Goal: Entertainment & Leisure: Consume media (video, audio)

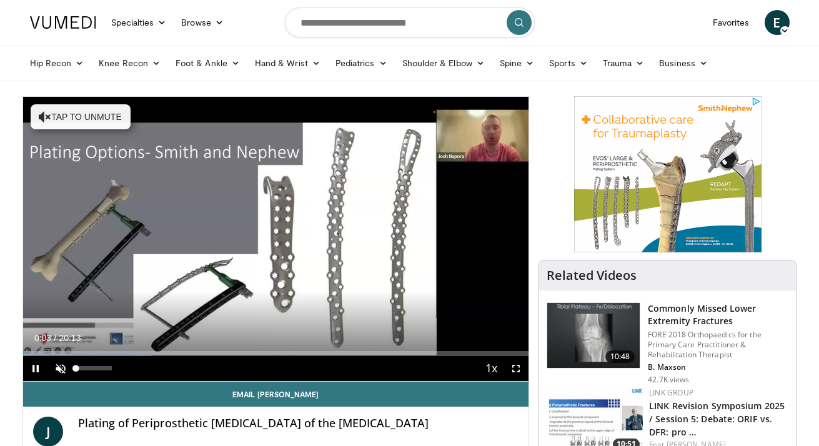
click at [55, 371] on span "Video Player" at bounding box center [60, 368] width 25 height 25
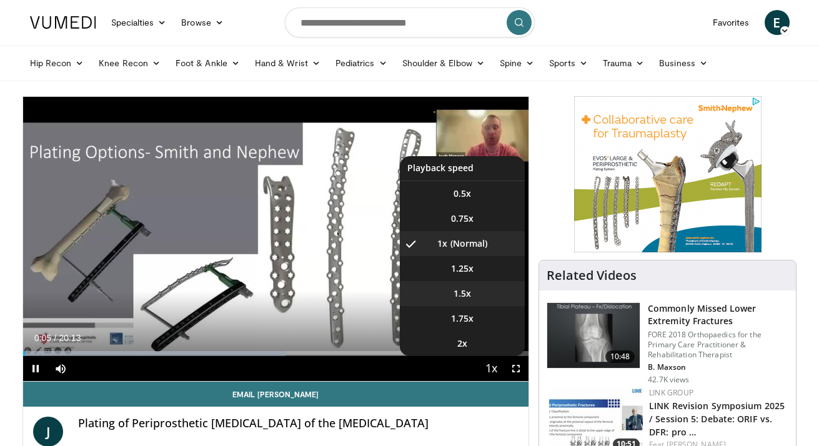
click at [474, 288] on li "1.5x" at bounding box center [462, 293] width 125 height 25
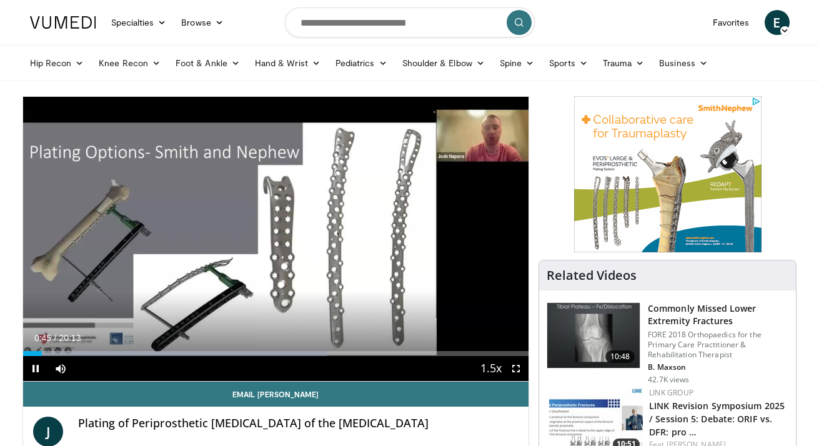
click at [514, 369] on span "Video Player" at bounding box center [516, 368] width 25 height 25
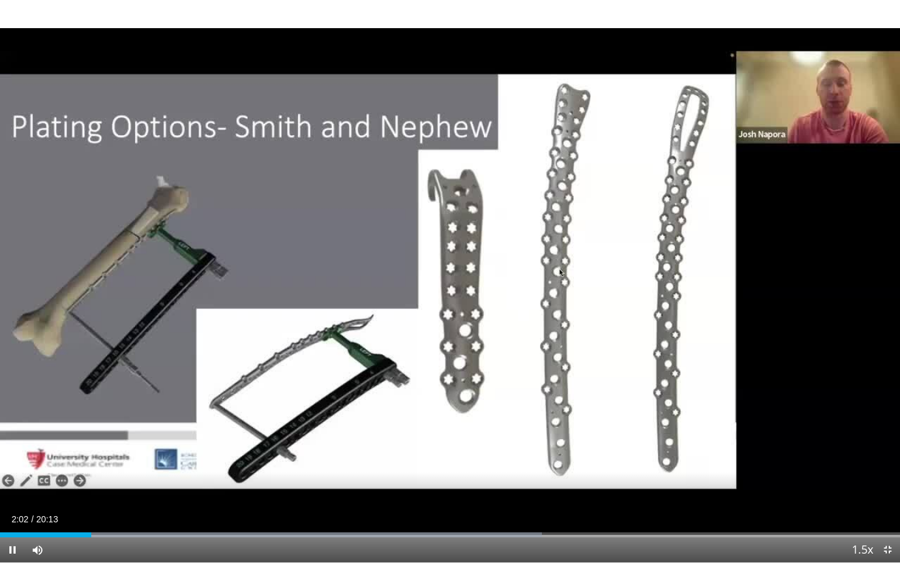
click at [819, 446] on span "Video Player" at bounding box center [887, 549] width 25 height 25
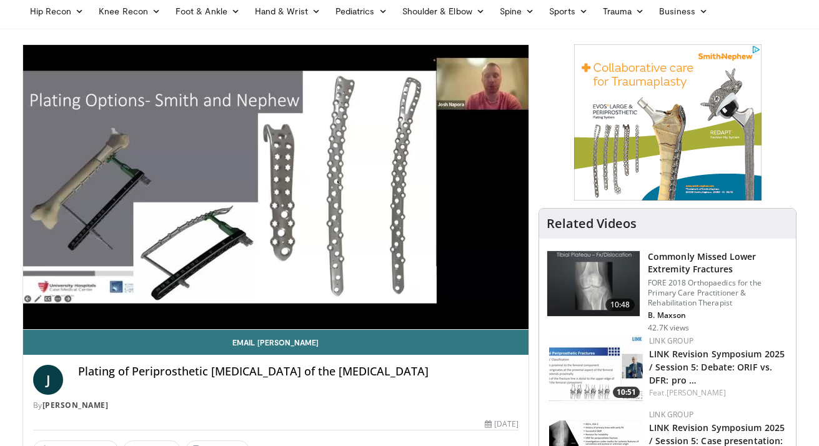
scroll to position [53, 0]
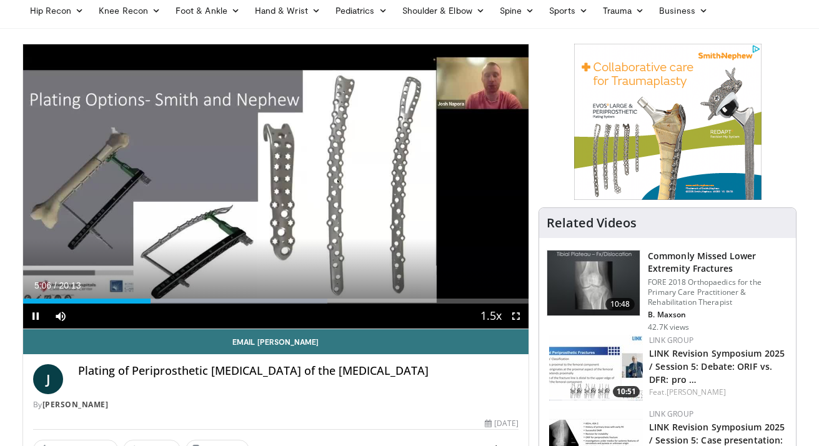
click at [518, 319] on span "Video Player" at bounding box center [516, 316] width 25 height 25
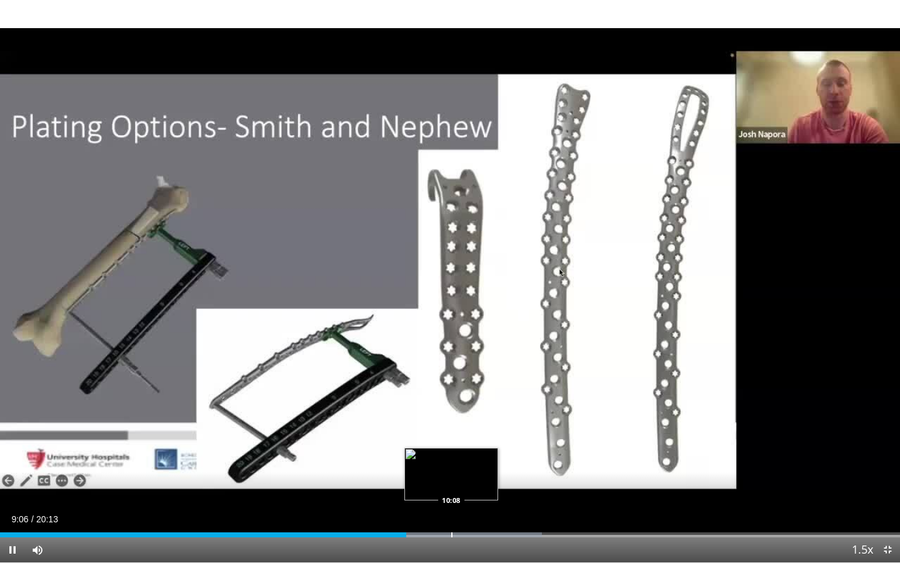
click at [451, 446] on div "Progress Bar" at bounding box center [451, 534] width 1 height 5
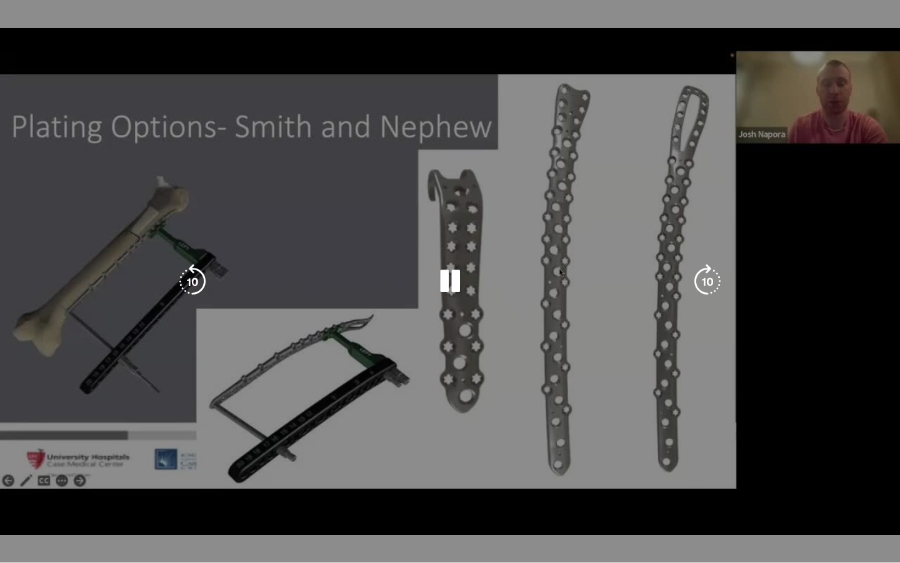
click at [538, 446] on div "Progress Bar" at bounding box center [673, 559] width 449 height 5
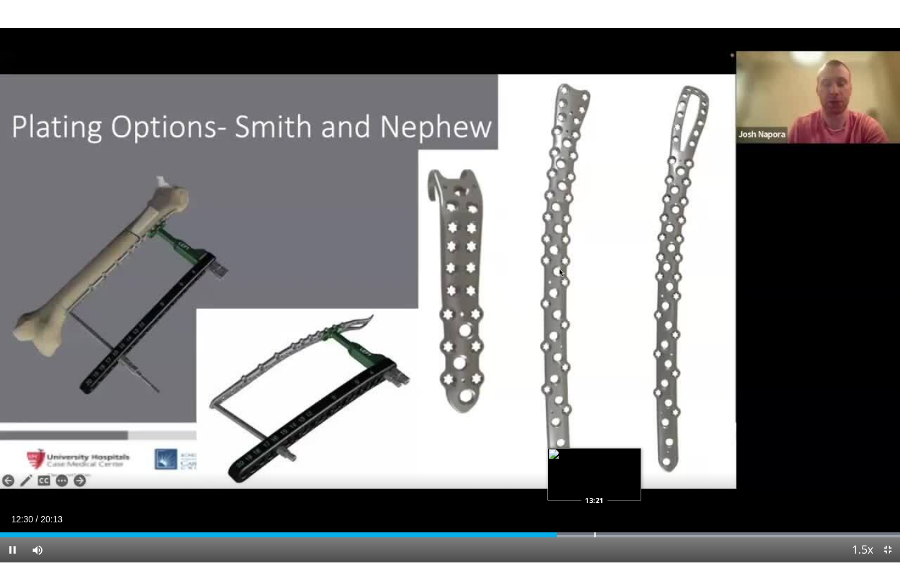
click at [594, 446] on div "Progress Bar" at bounding box center [594, 534] width 1 height 5
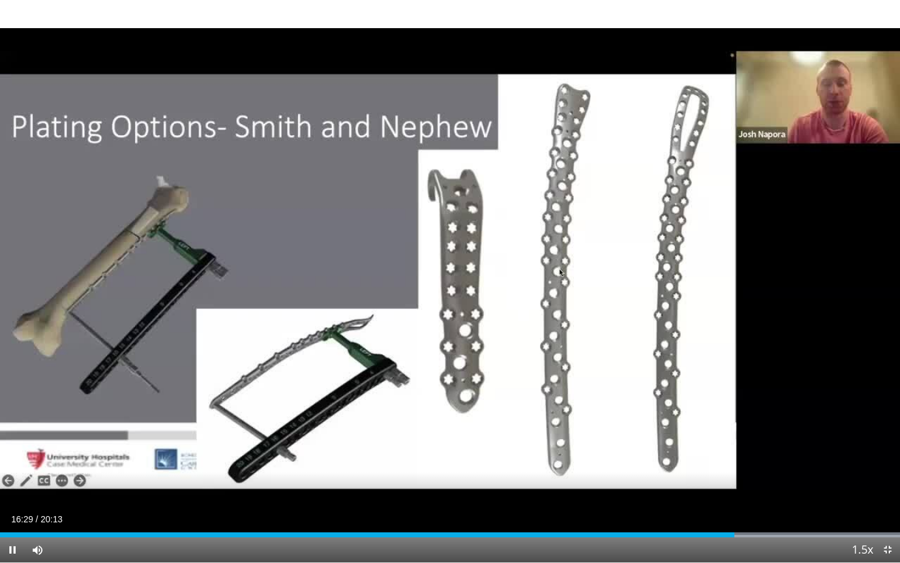
drag, startPoint x: 756, startPoint y: 536, endPoint x: 736, endPoint y: 537, distance: 20.6
click at [736, 446] on video-js "**********" at bounding box center [450, 281] width 900 height 563
click at [734, 446] on div "Loaded : 100.00% 18:47 16:29" at bounding box center [450, 531] width 900 height 12
click at [819, 446] on span "Video Player" at bounding box center [887, 549] width 25 height 25
